Goal: Transaction & Acquisition: Obtain resource

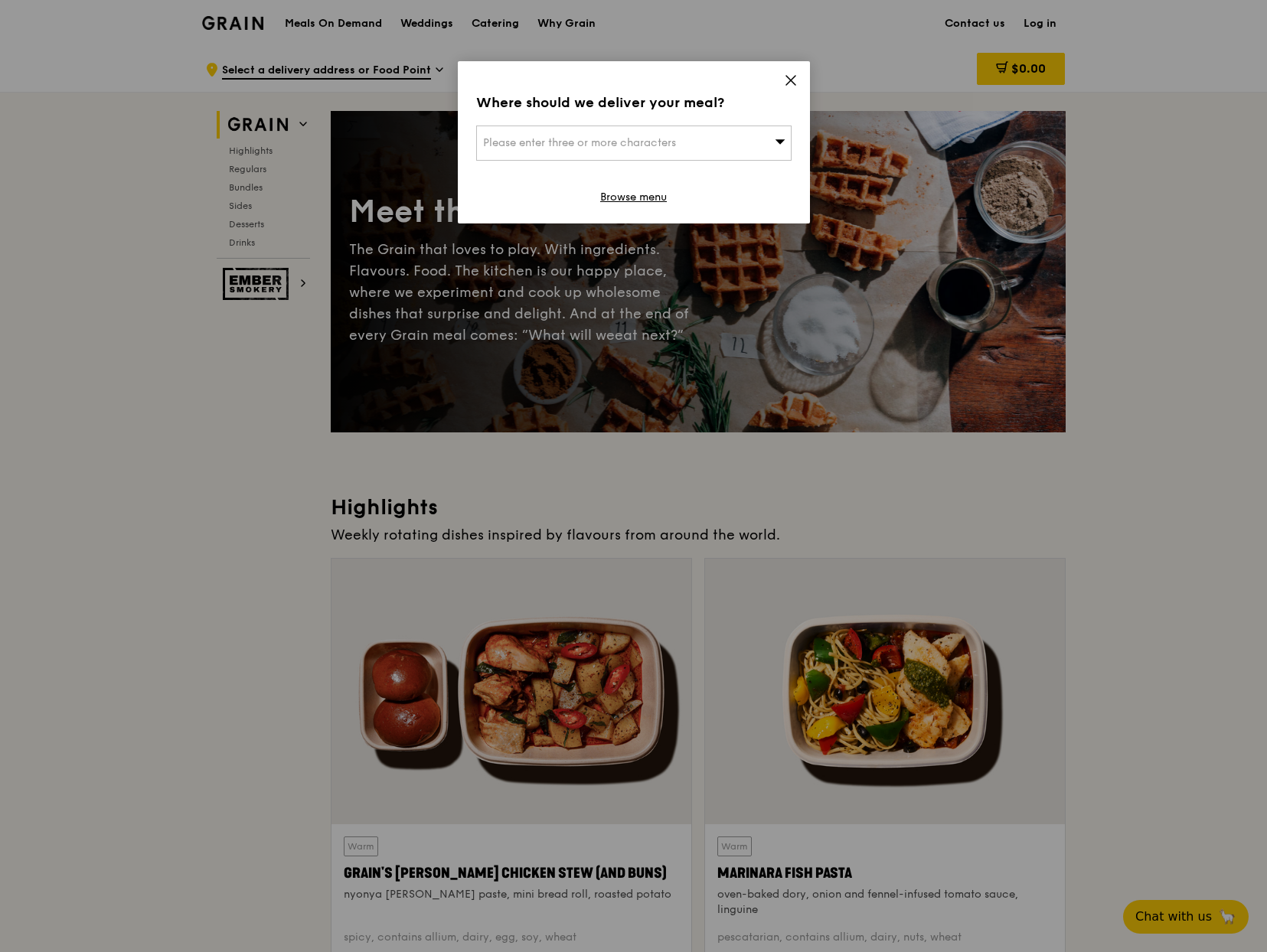
click at [789, 74] on icon at bounding box center [790, 80] width 14 height 14
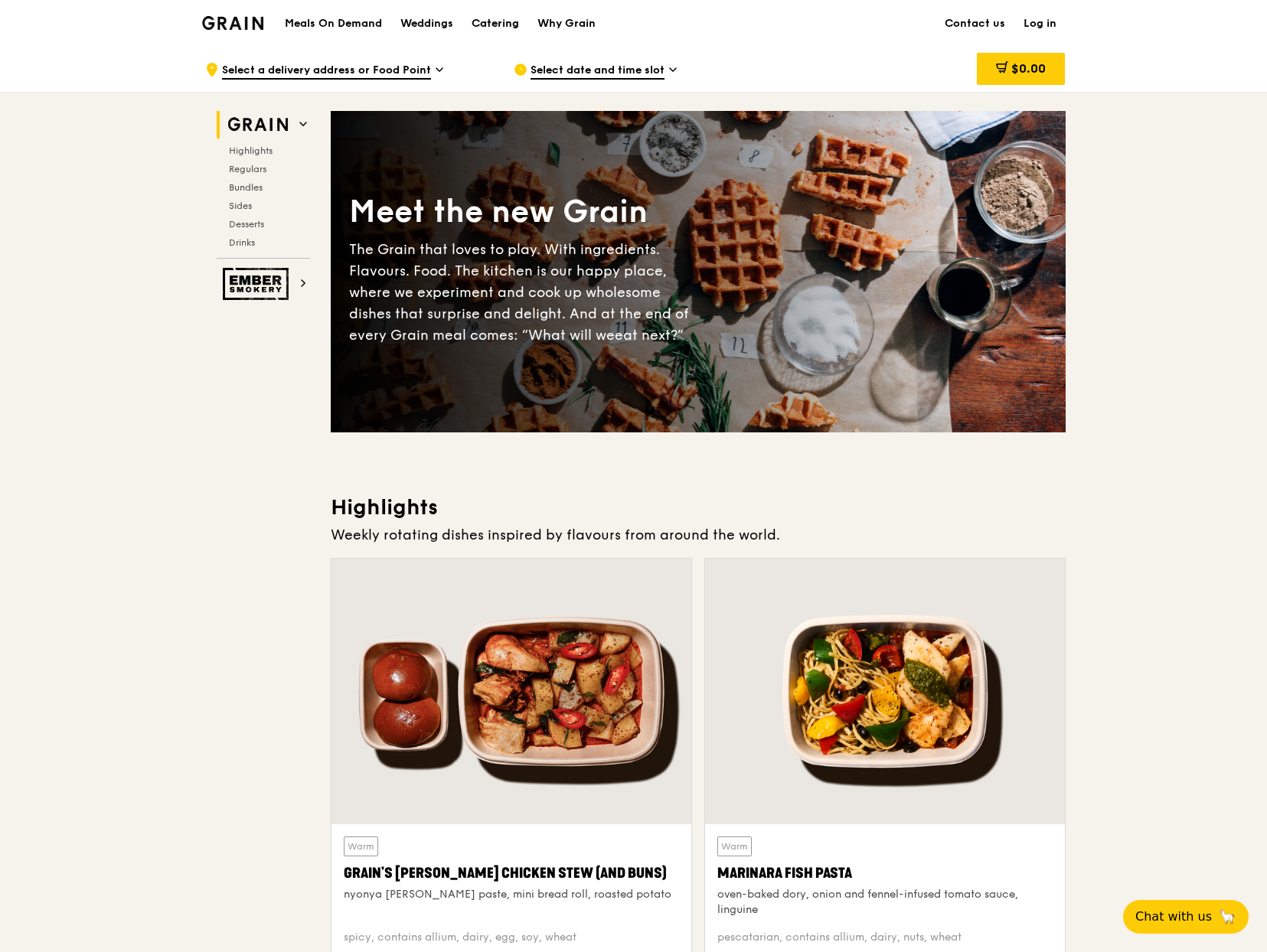
click at [508, 26] on div "Catering" at bounding box center [495, 23] width 47 height 46
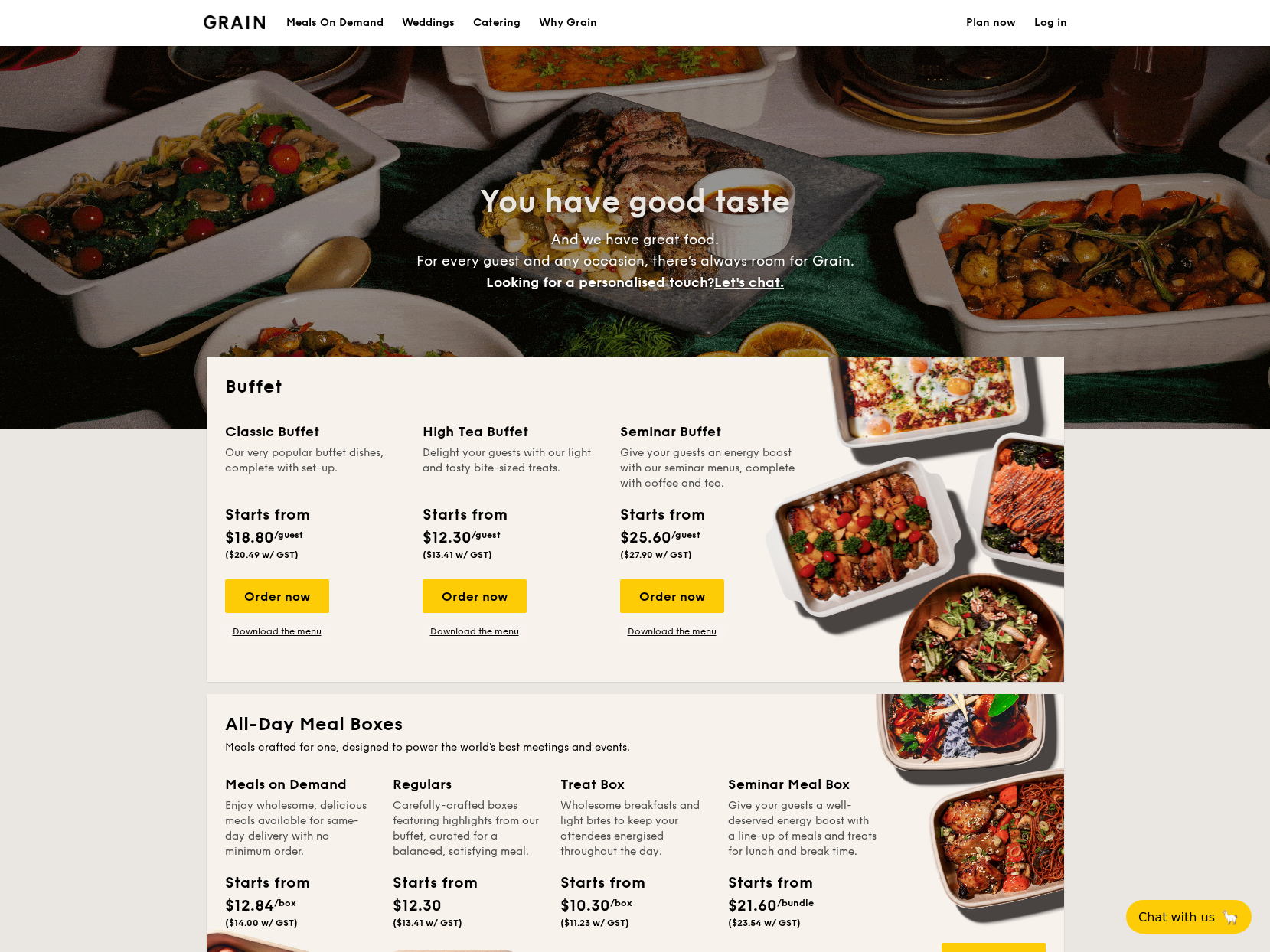
select select
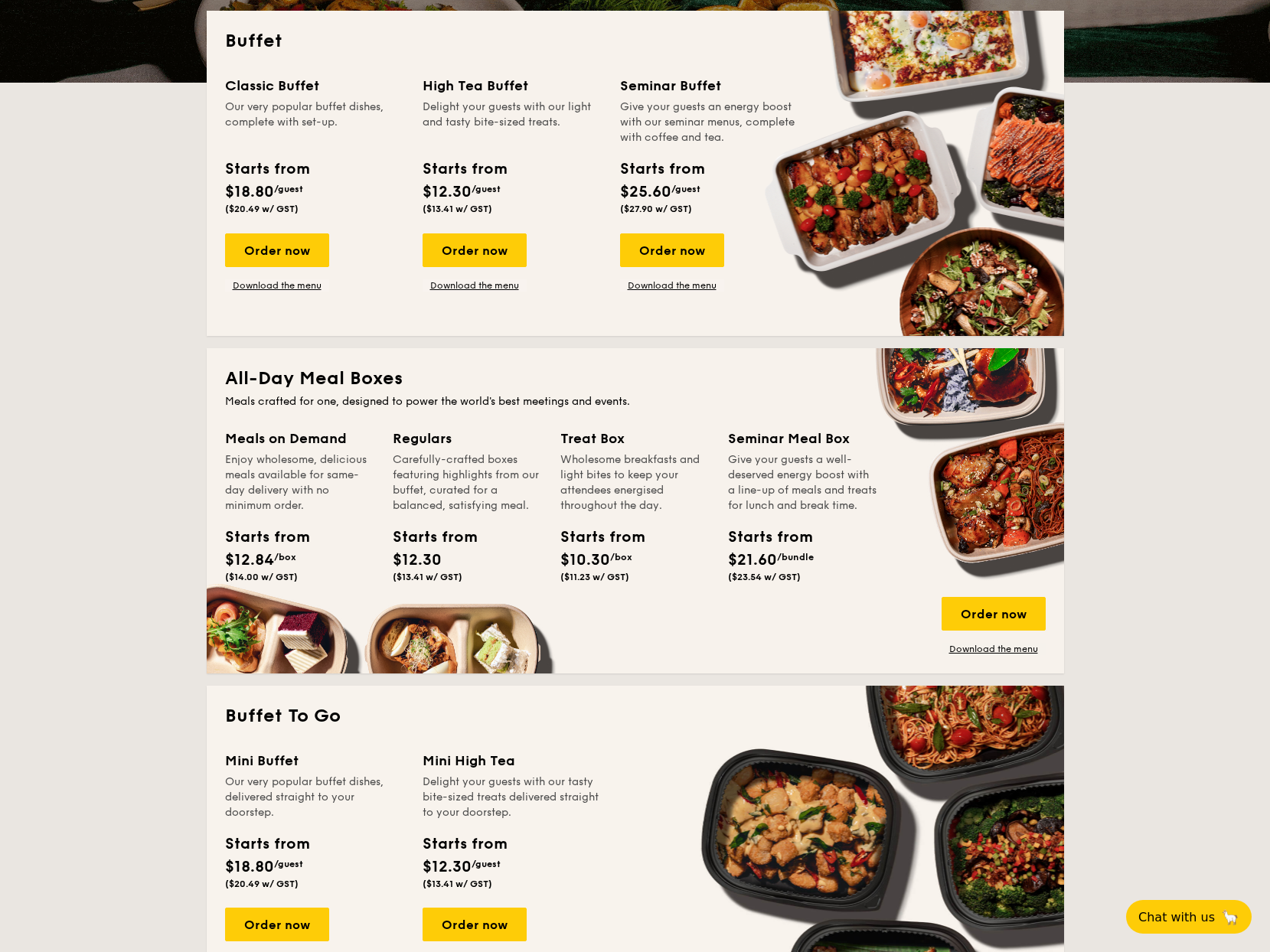
scroll to position [382, 0]
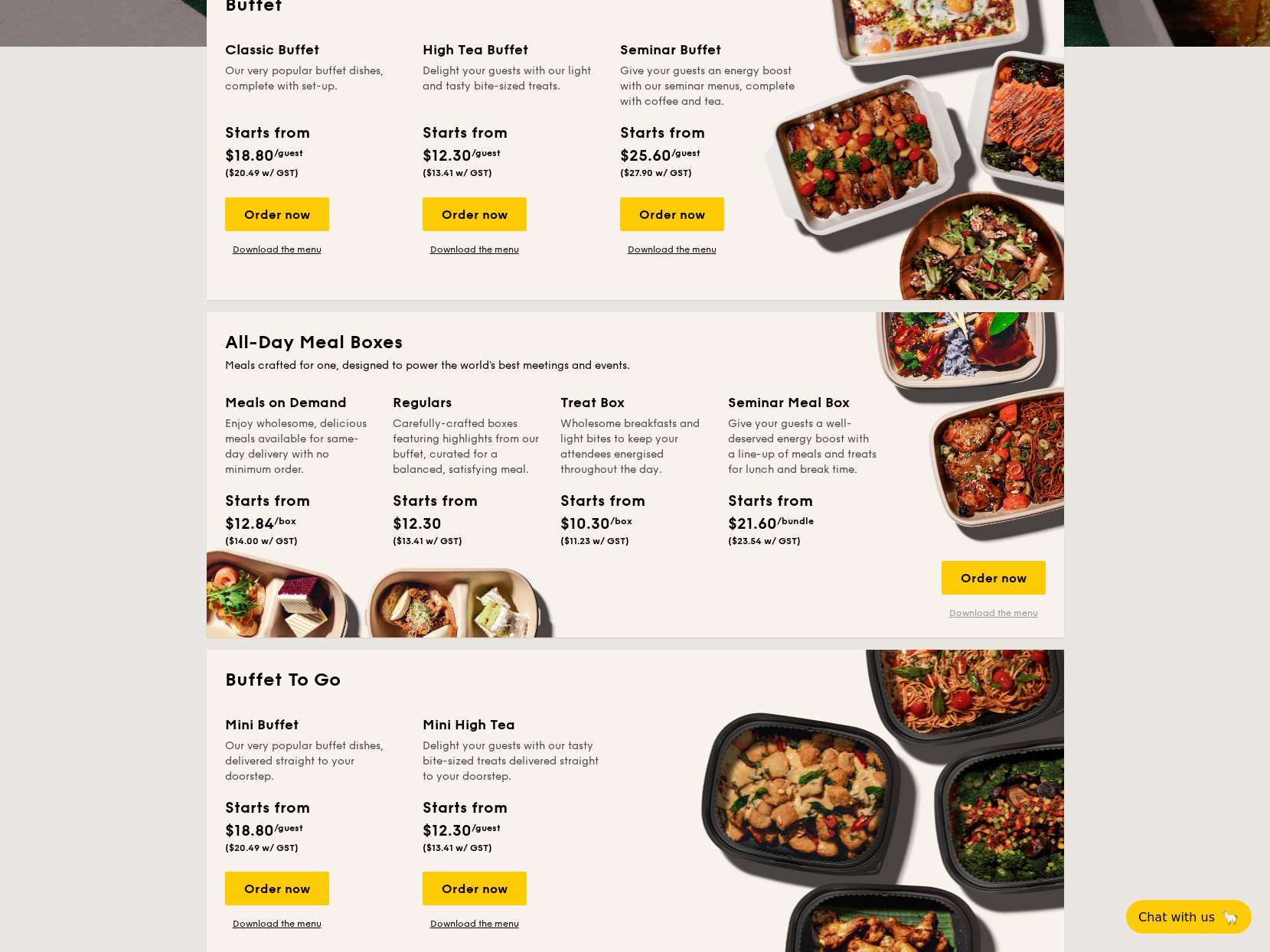
click at [977, 615] on link "Download the menu" at bounding box center [994, 613] width 104 height 12
